Goal: Find contact information: Find contact information

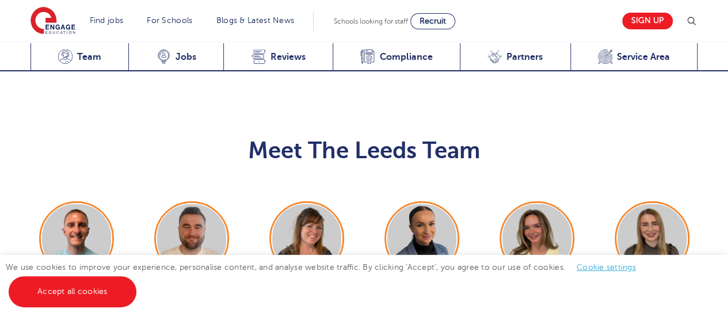
scroll to position [1285, 0]
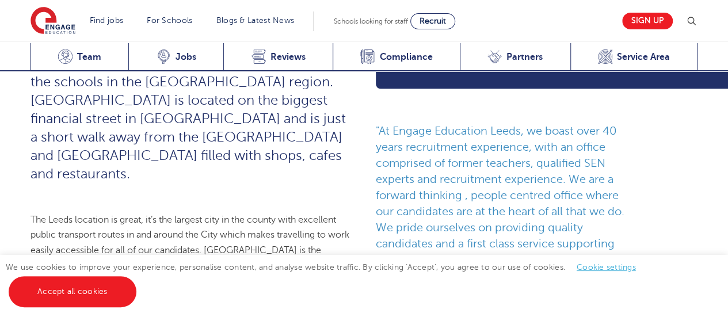
scroll to position [595, 0]
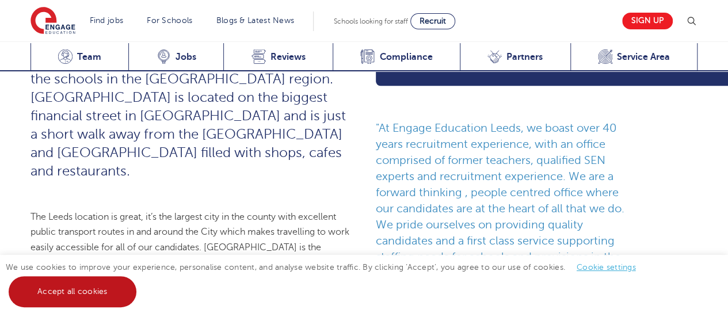
click at [89, 289] on link "Accept all cookies" at bounding box center [73, 291] width 128 height 31
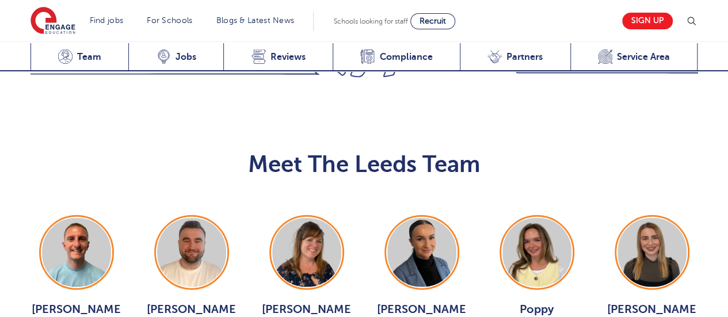
scroll to position [1346, 0]
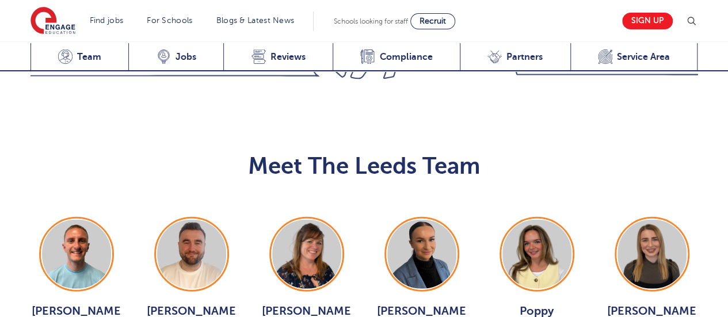
scroll to position [1265, 0]
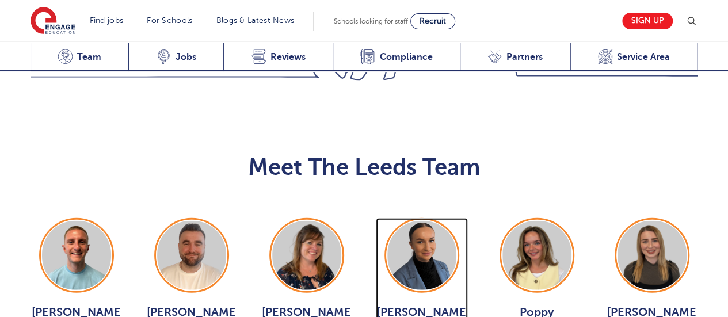
click at [421, 221] on img at bounding box center [421, 255] width 69 height 69
